Goal: Use online tool/utility

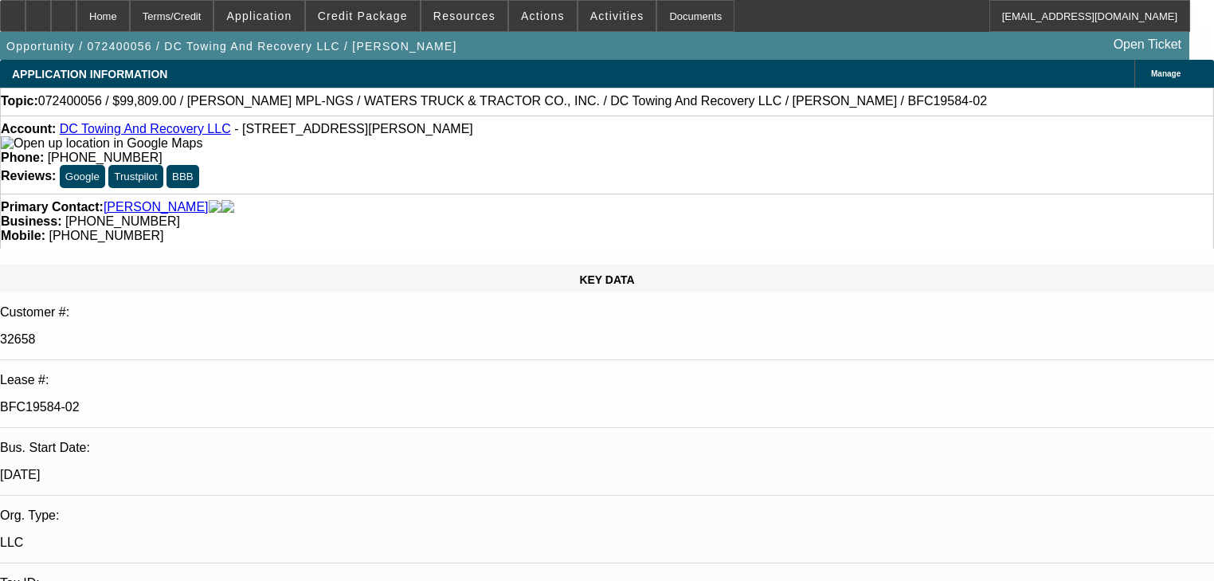
select select "0"
select select "2"
select select "0.1"
select select "4"
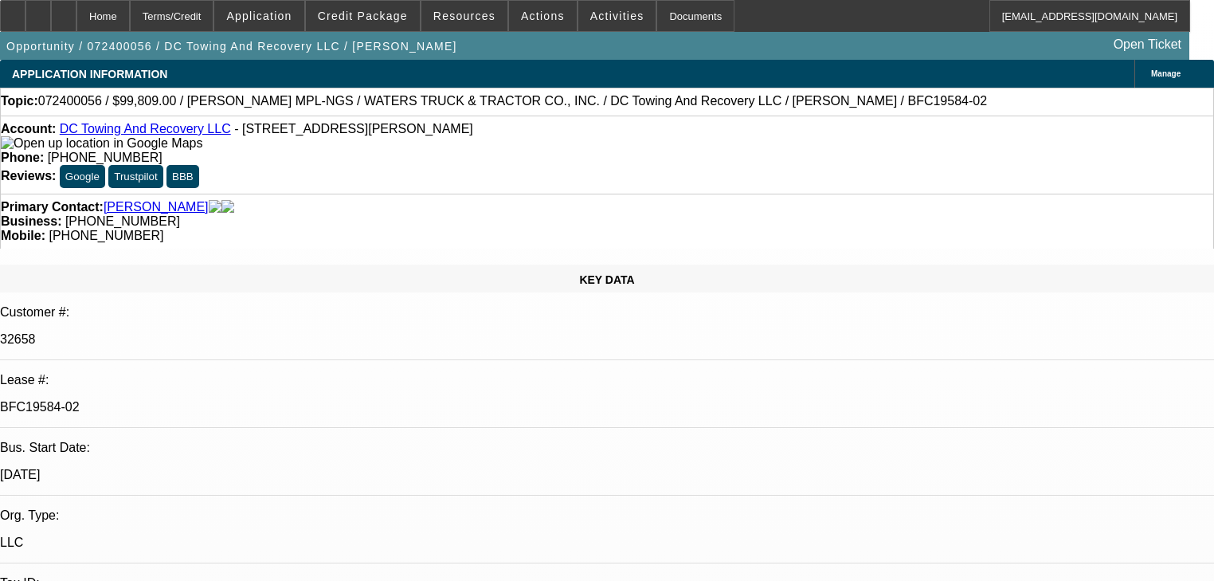
select select "0"
select select "2"
select select "0.1"
select select "4"
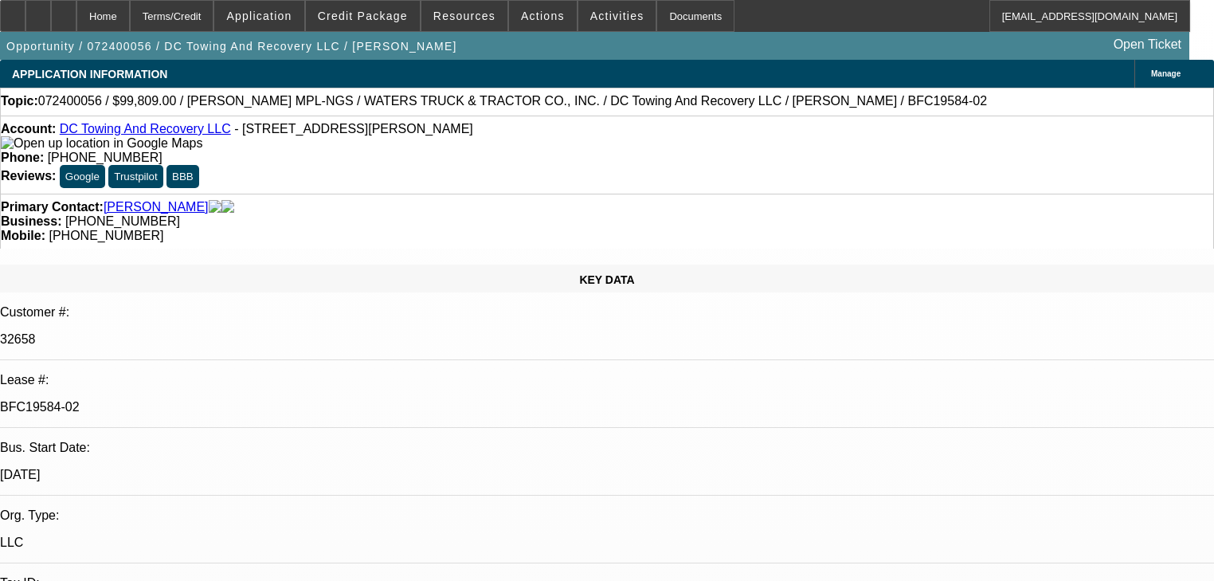
select select "0"
select select "2"
select select "0.1"
select select "4"
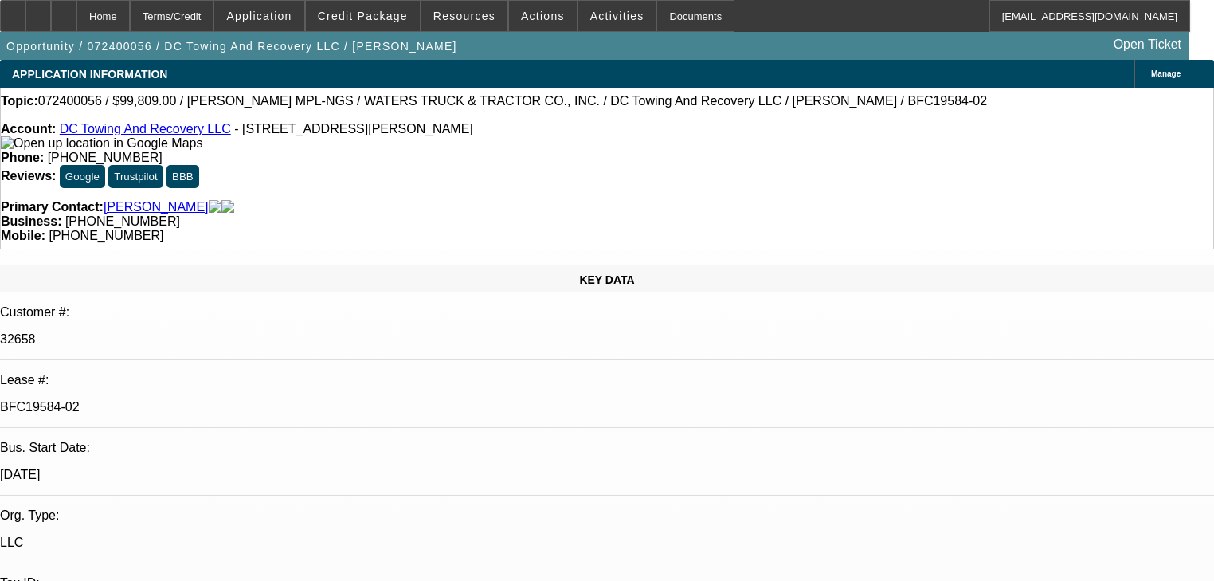
select select "0"
select select "6"
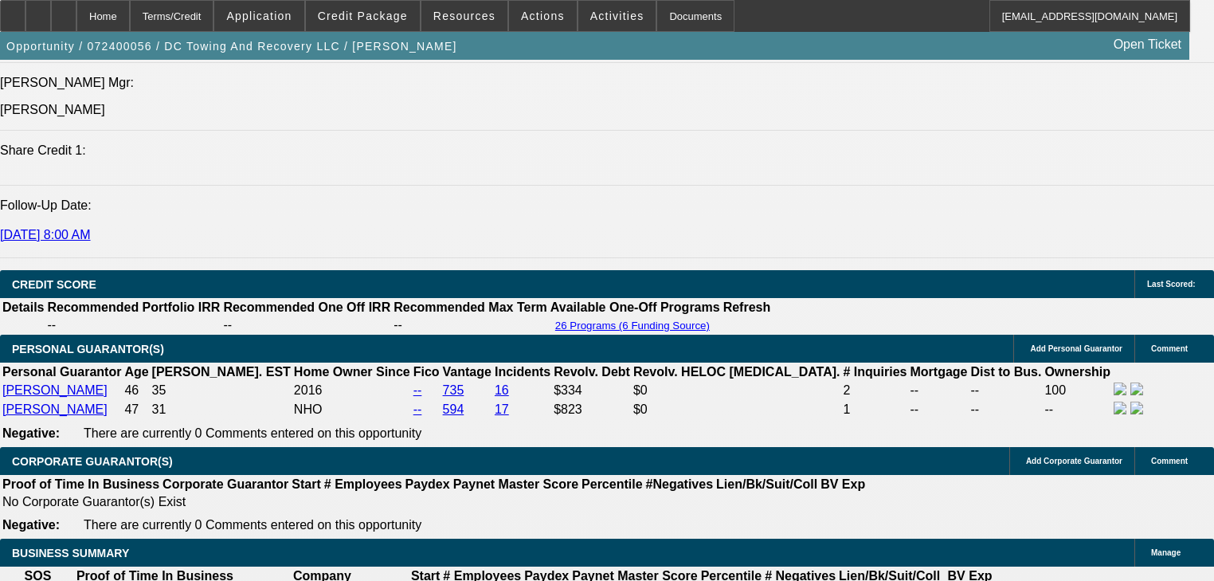
scroll to position [2294, 0]
